Goal: Navigation & Orientation: Find specific page/section

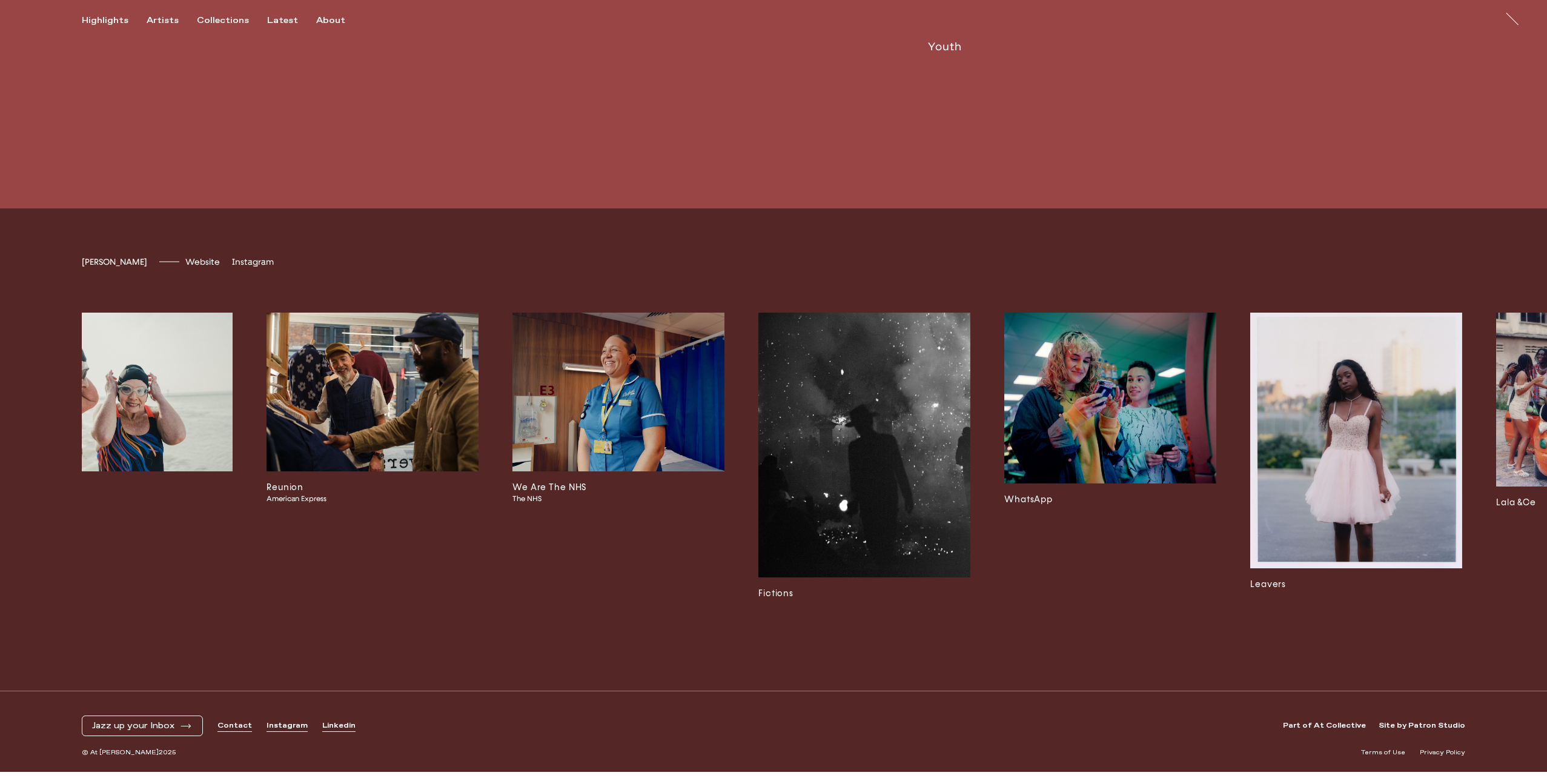
scroll to position [0, 2610]
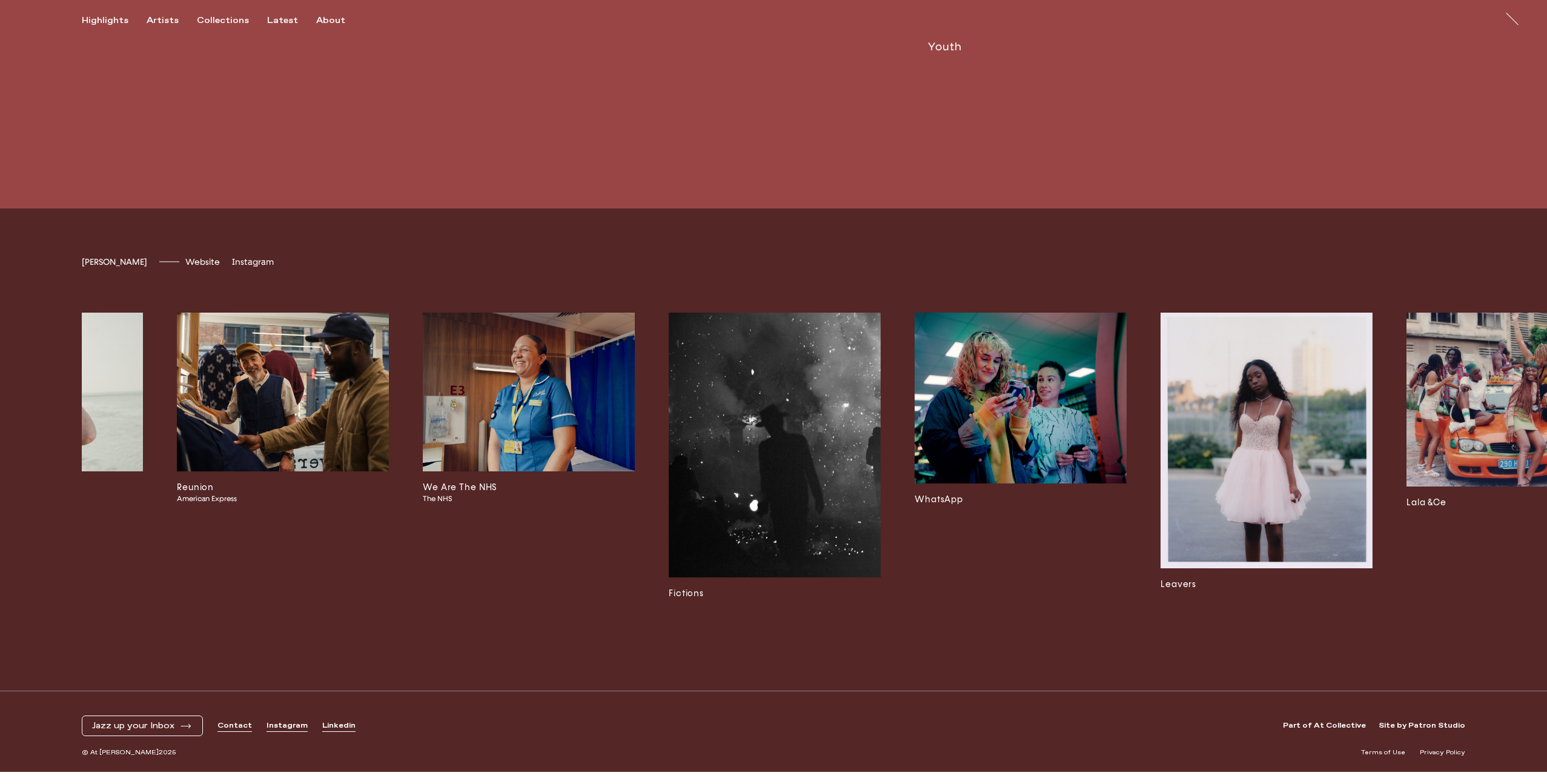
click at [969, 372] on img at bounding box center [1020, 398] width 212 height 170
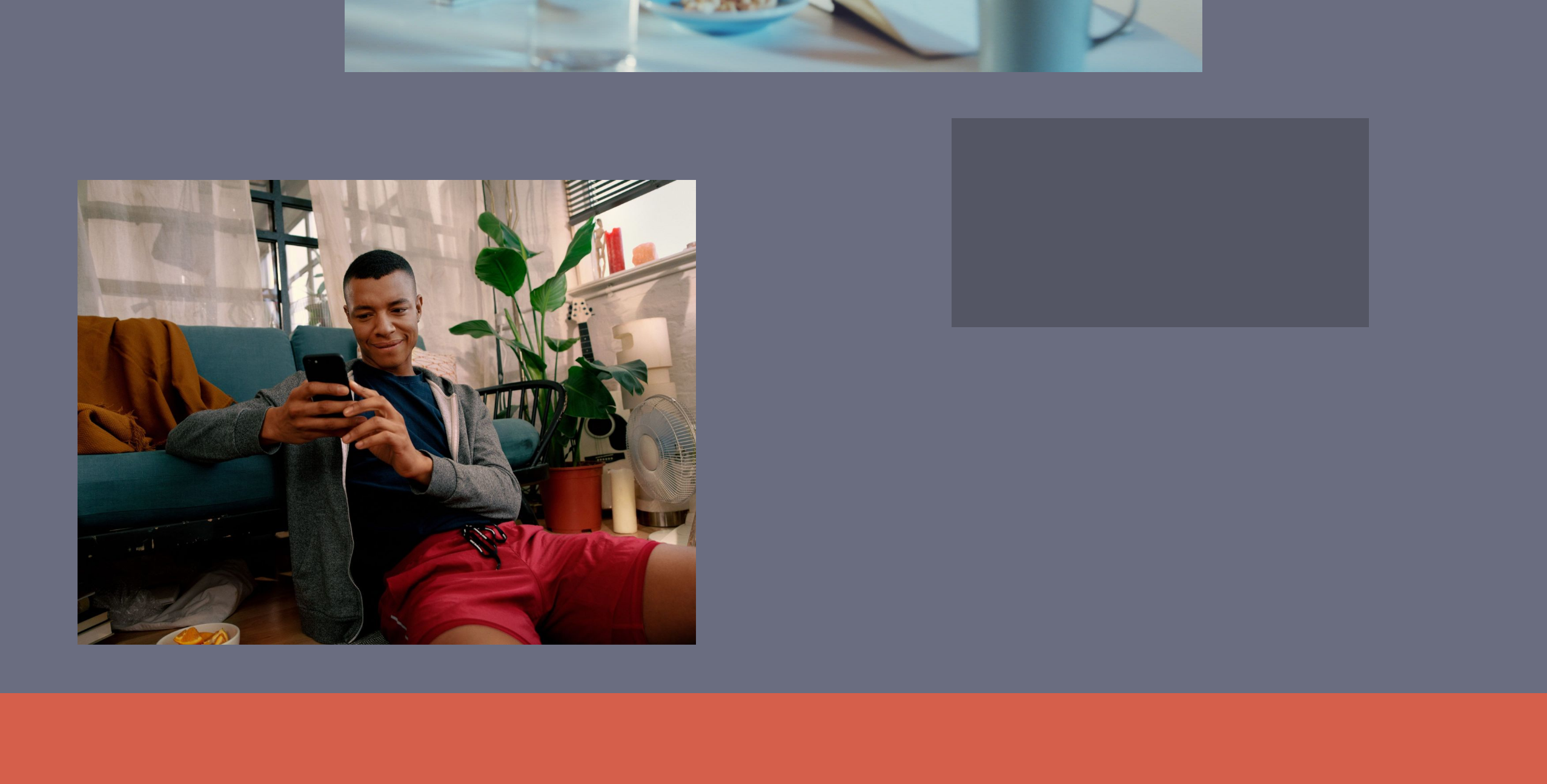
scroll to position [3099, 0]
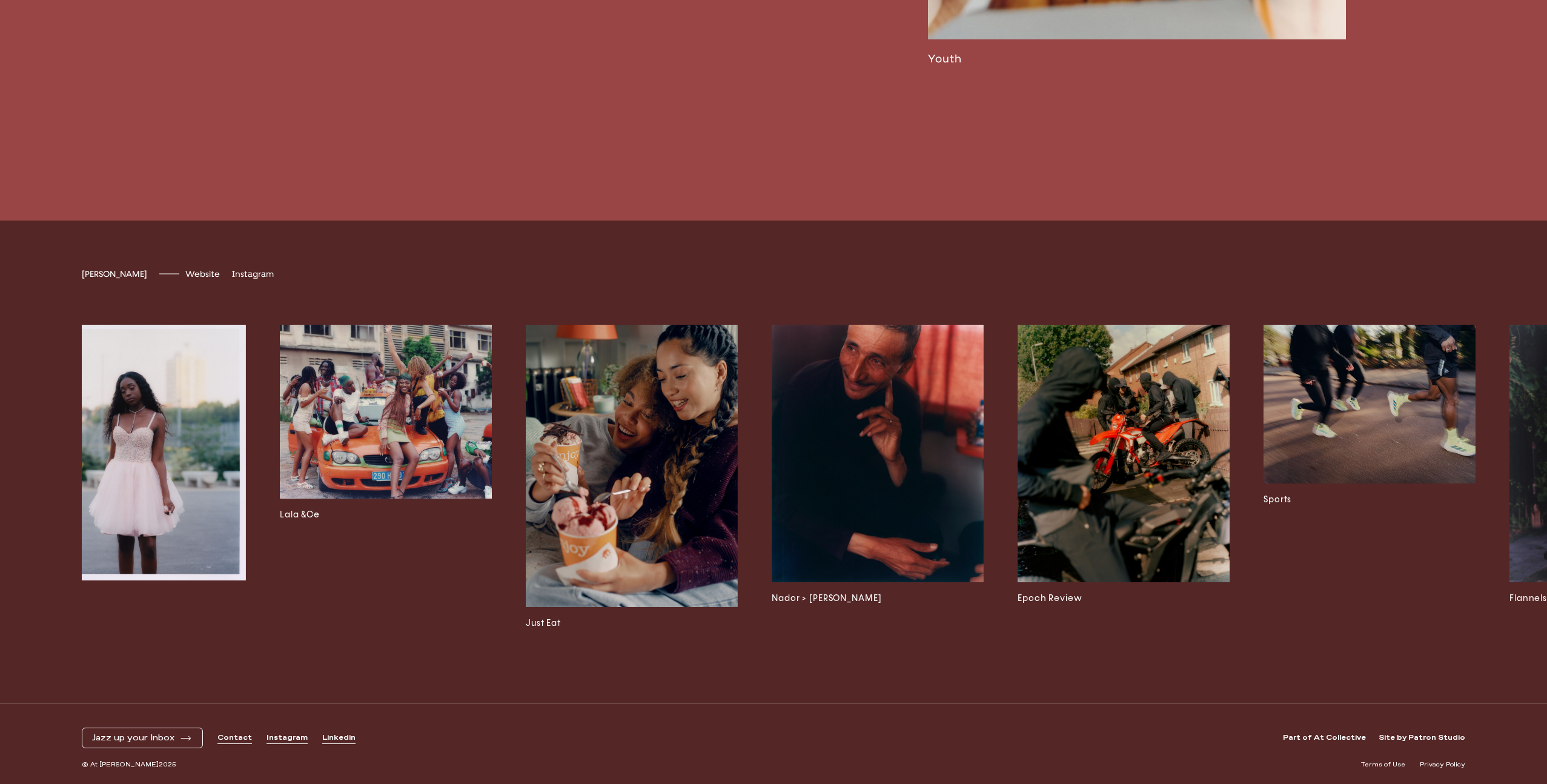
scroll to position [0, 3740]
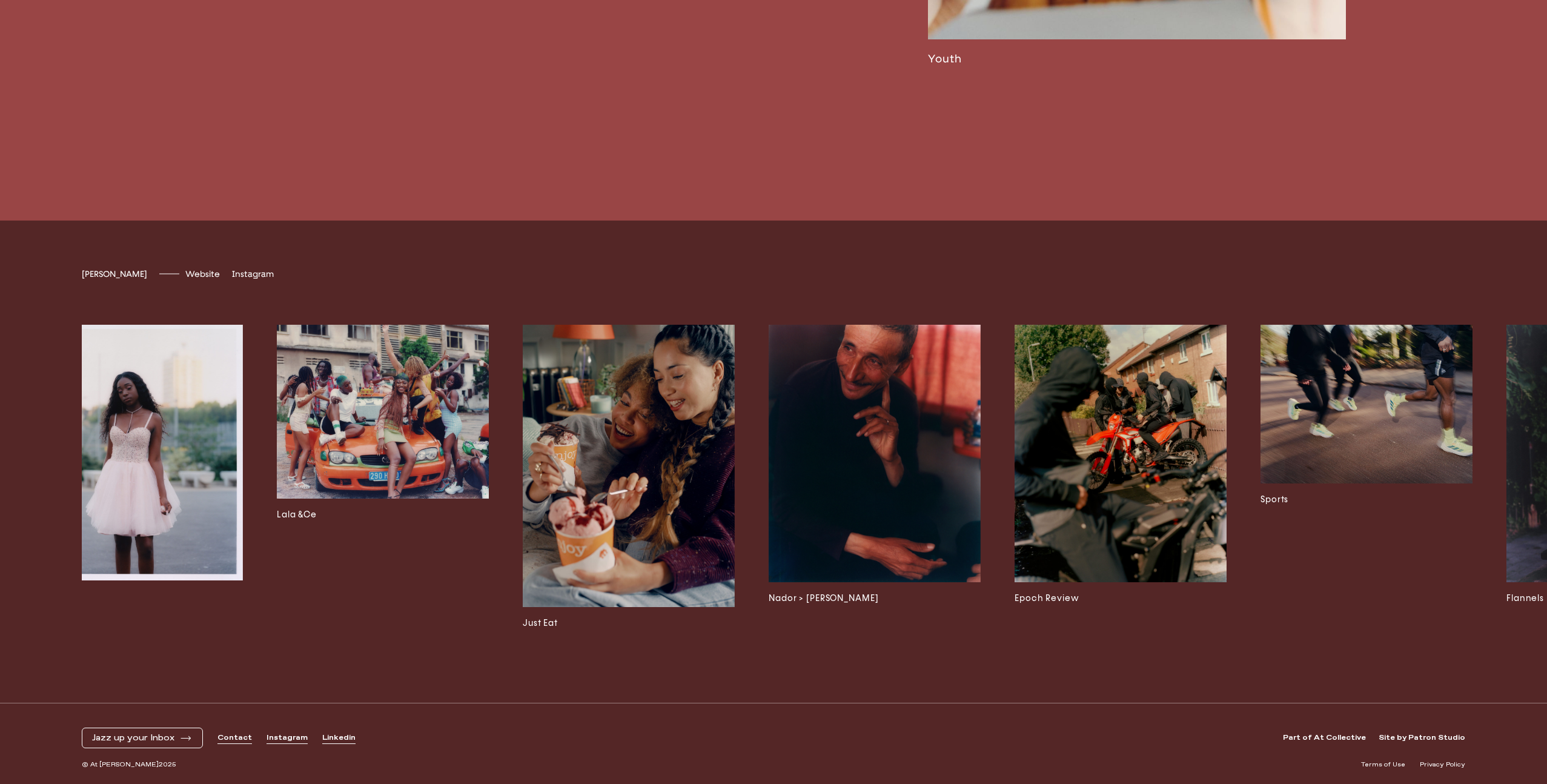
click at [669, 434] on img at bounding box center [629, 466] width 212 height 283
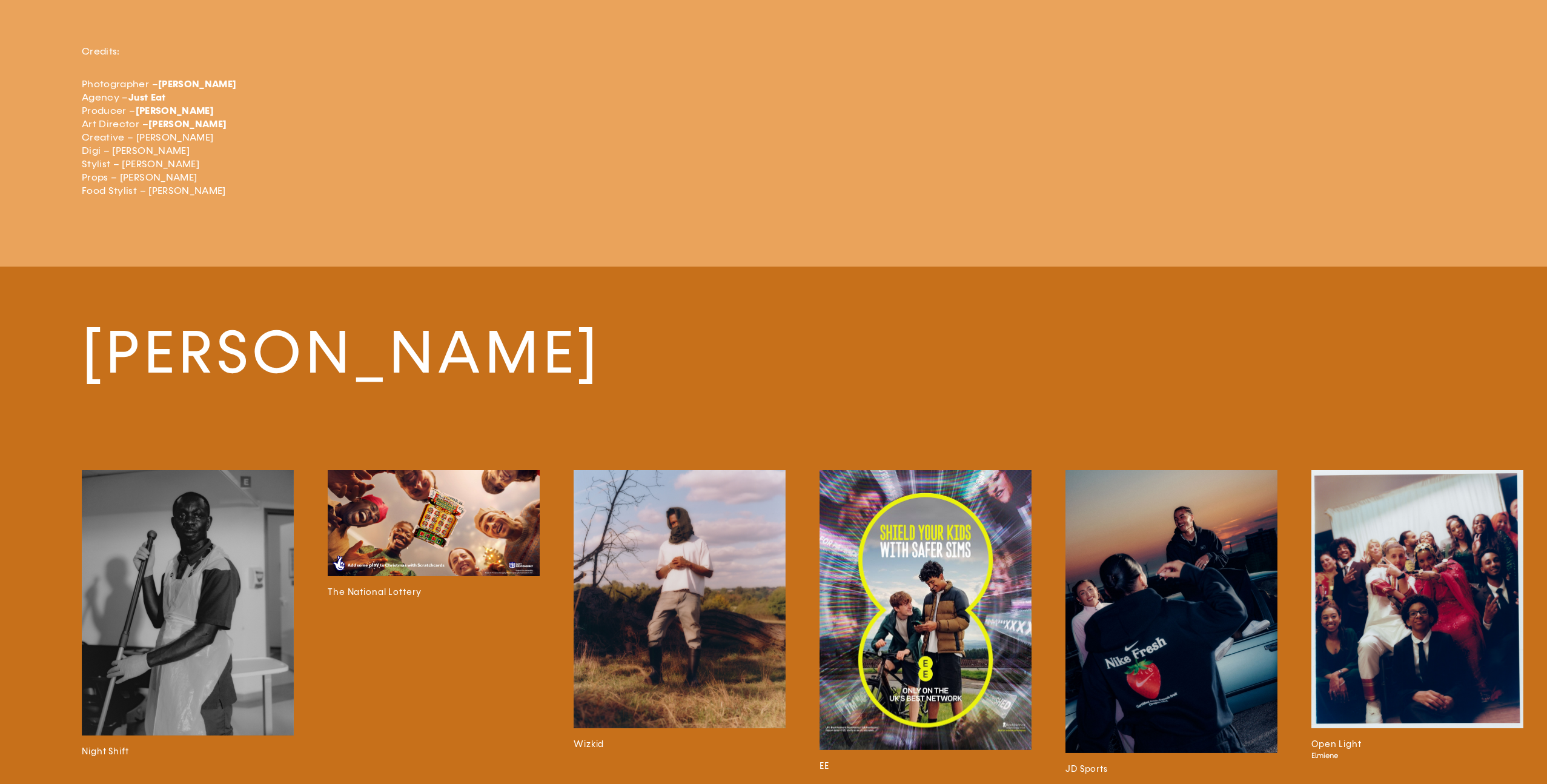
scroll to position [2090, 0]
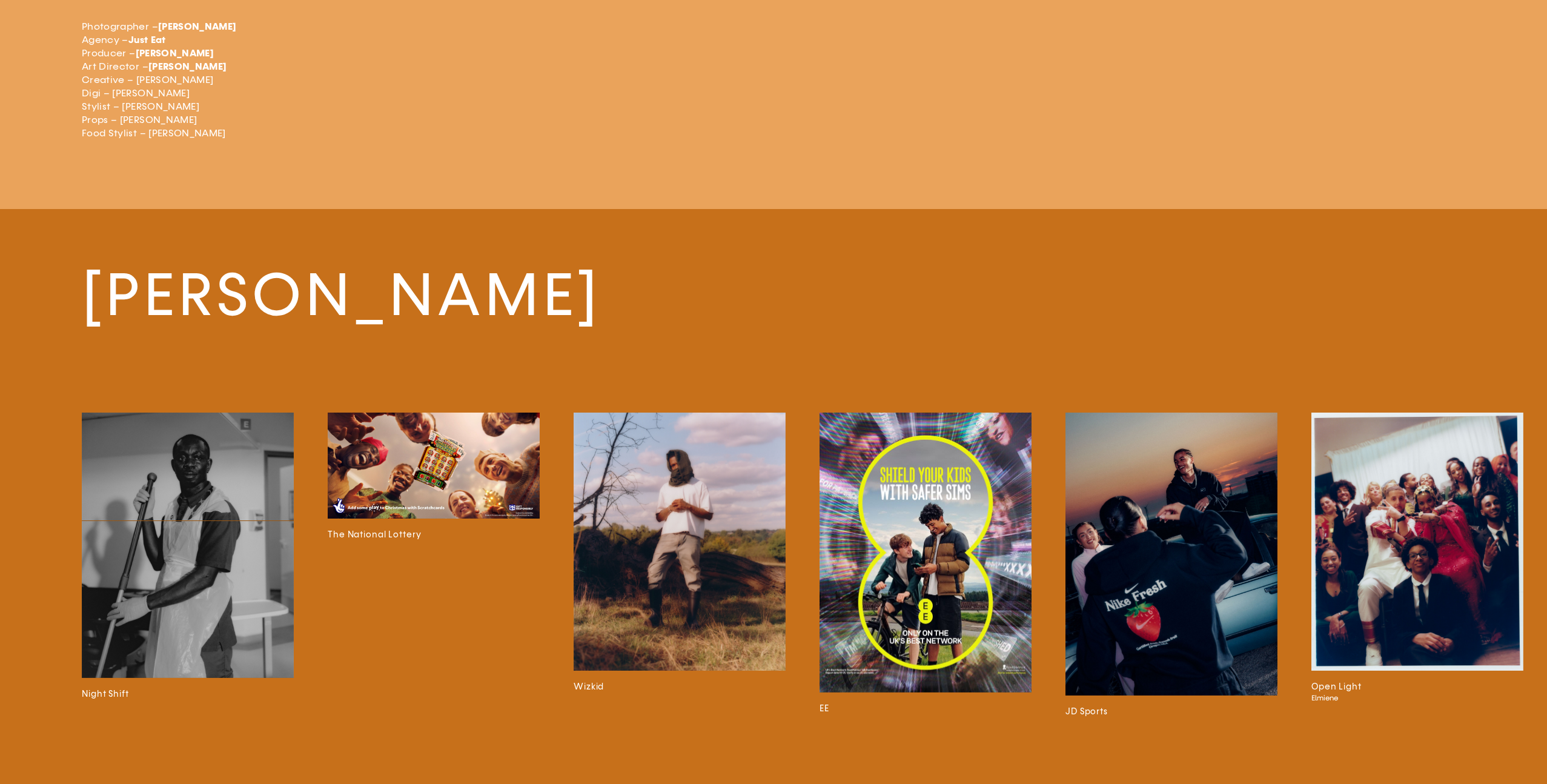
click at [500, 482] on img at bounding box center [434, 465] width 212 height 106
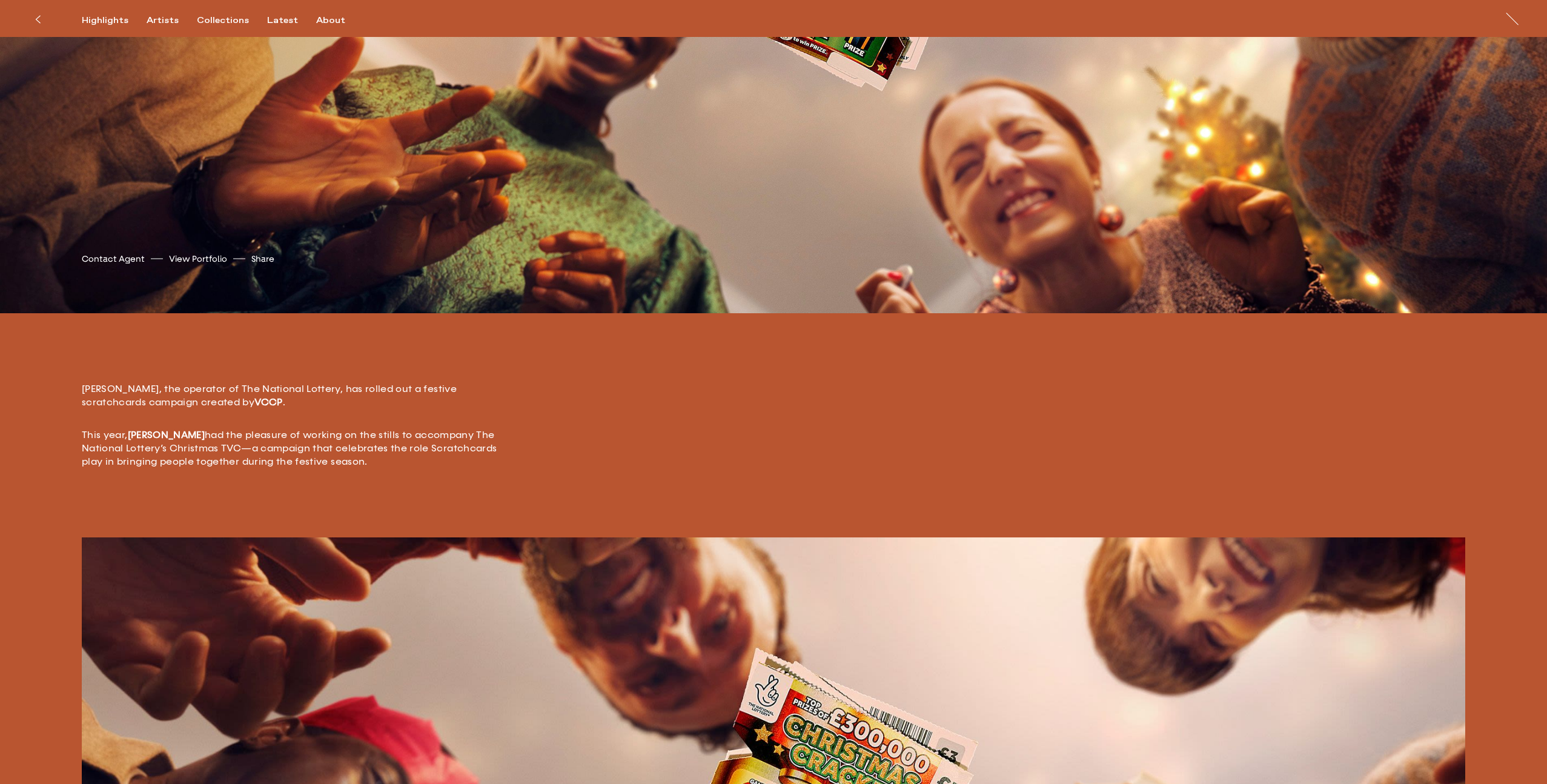
scroll to position [391, 0]
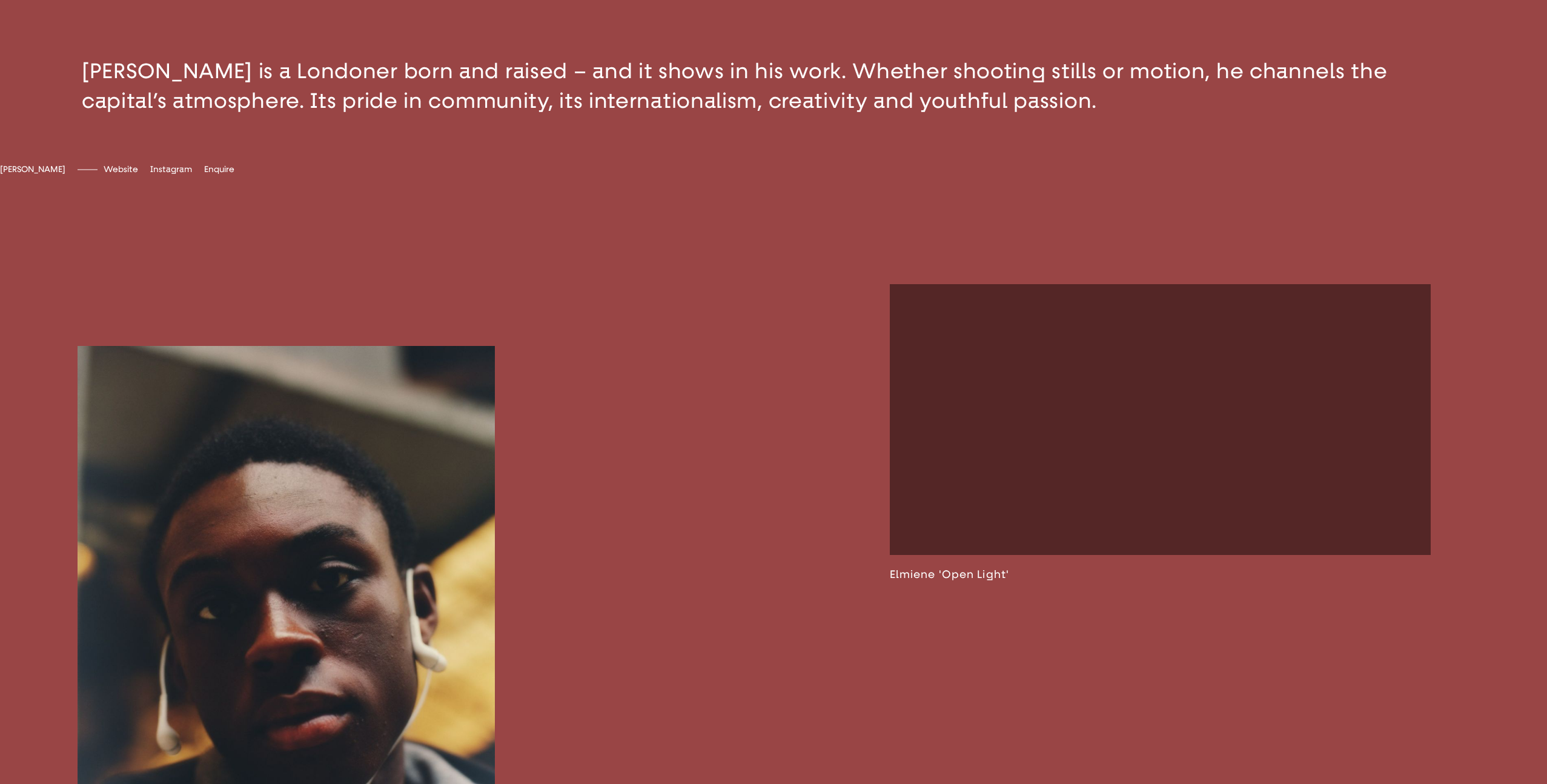
scroll to position [1055, 0]
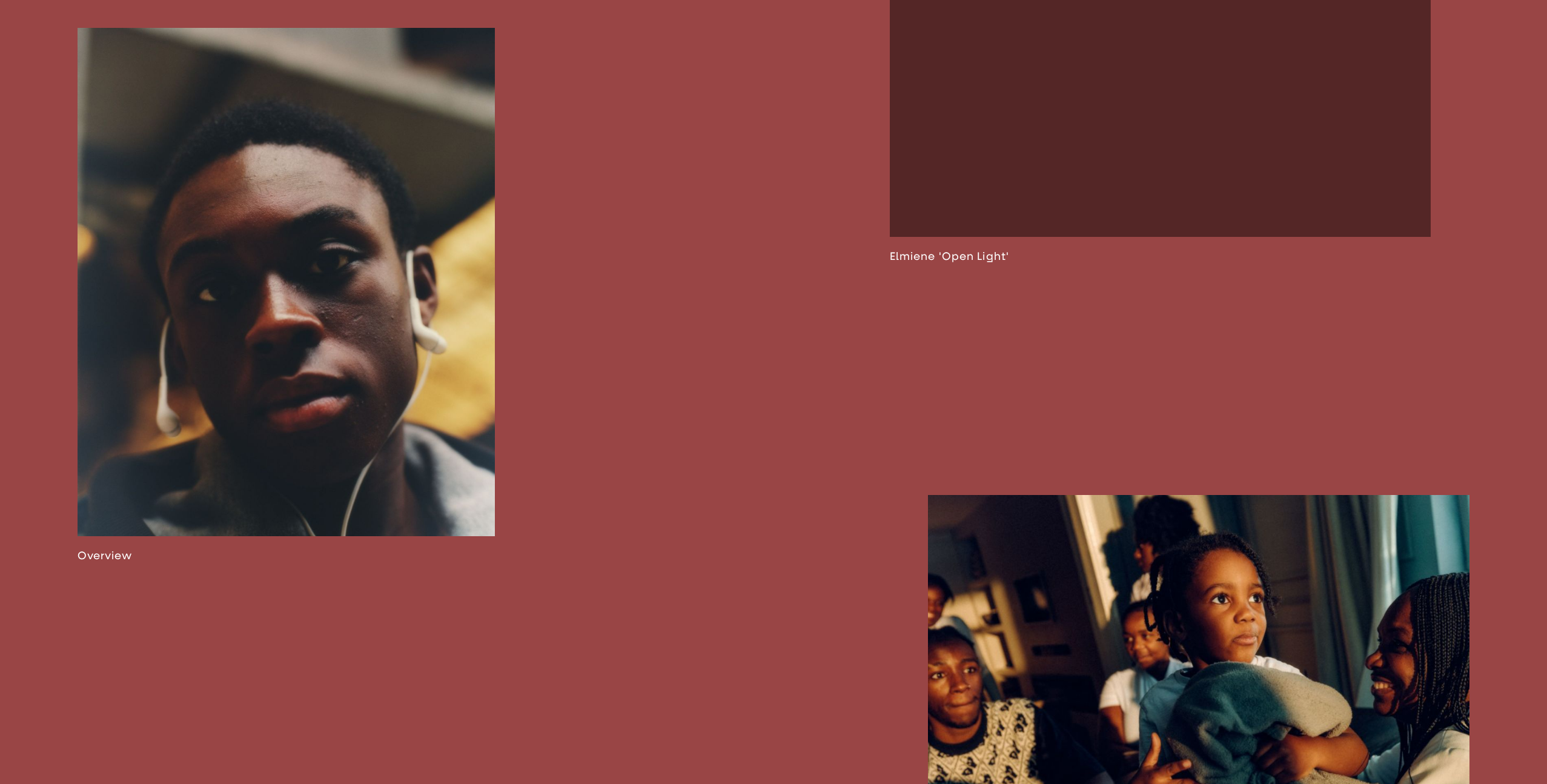
click at [396, 224] on link at bounding box center [286, 295] width 418 height 535
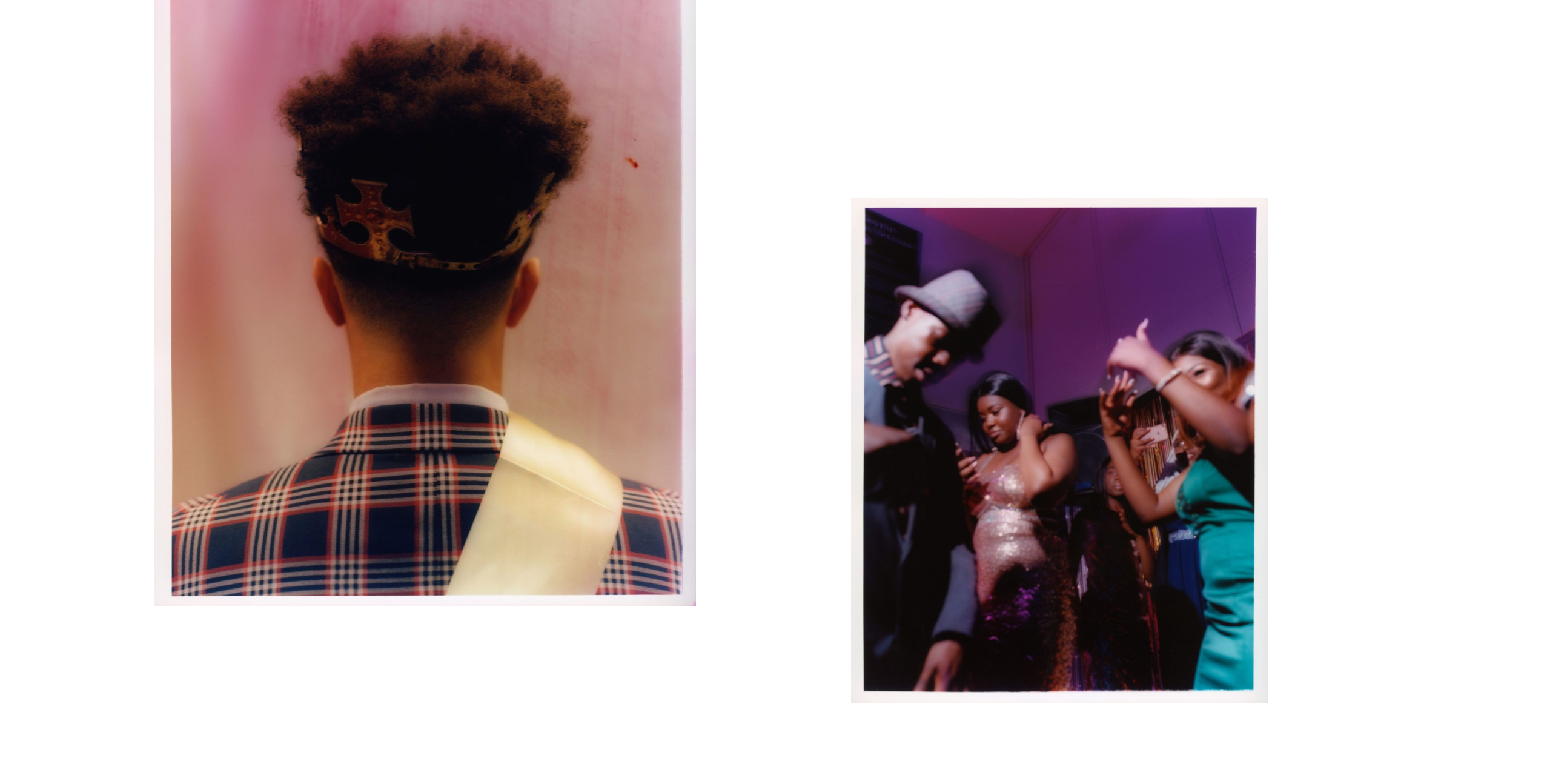
scroll to position [8948, 0]
